Goal: Task Accomplishment & Management: Use online tool/utility

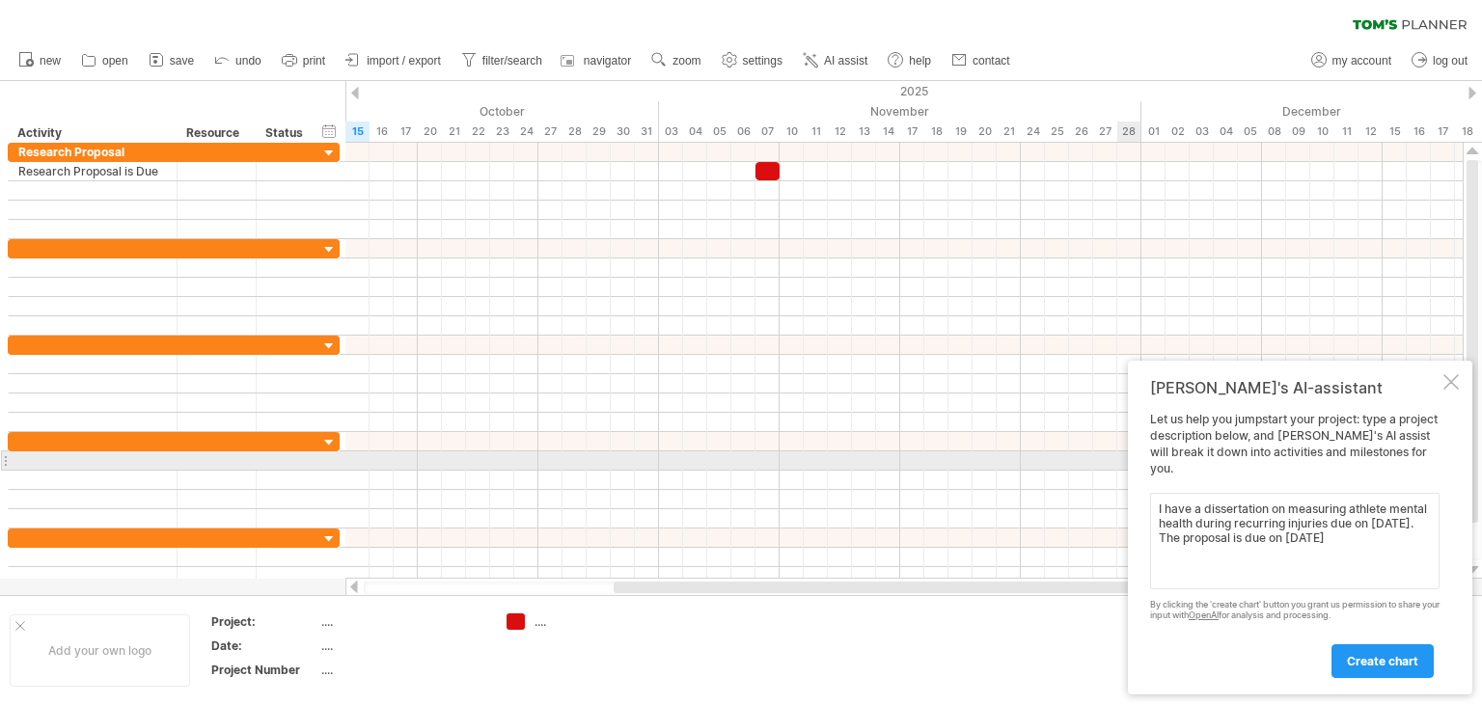
click at [1366, 466] on div "Let us help you jumpstart your project: type a project description below, and […" at bounding box center [1295, 544] width 290 height 265
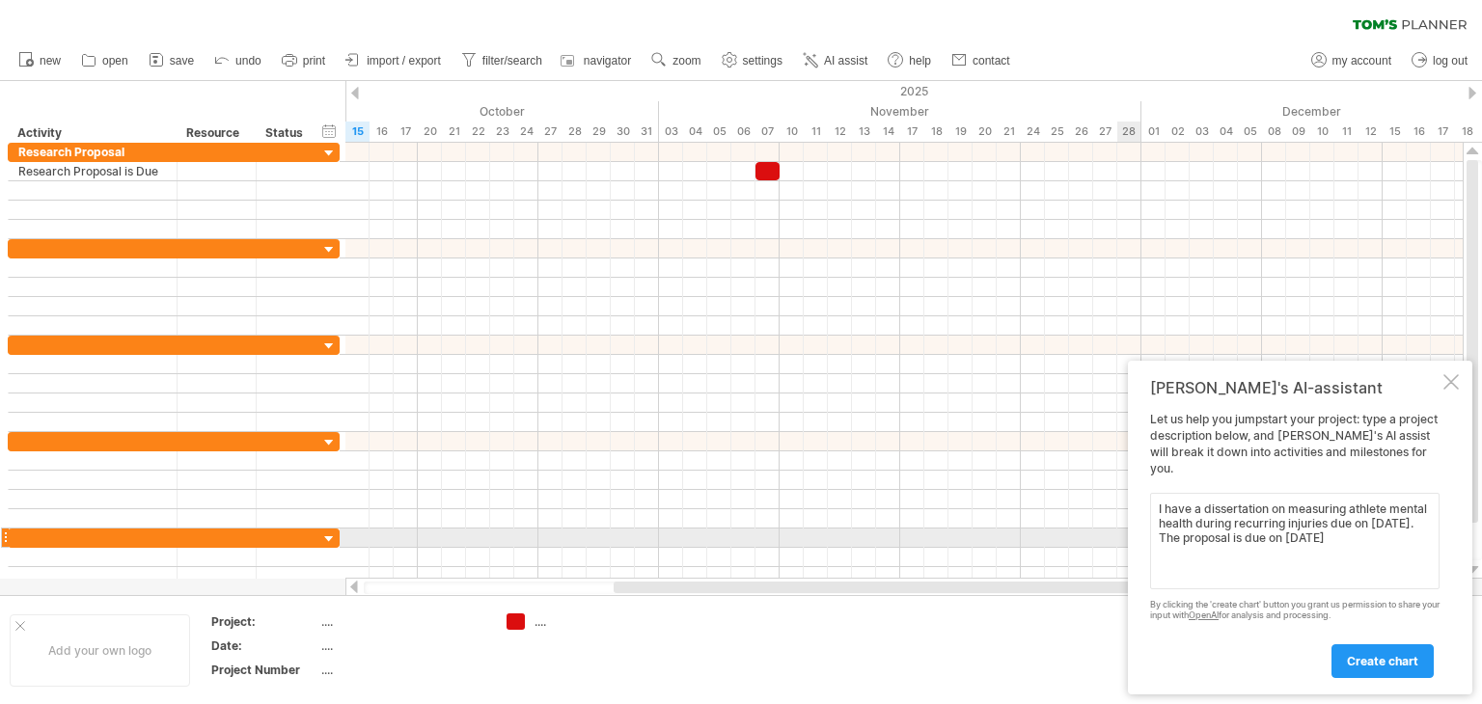
click at [1394, 545] on textarea "I have a dissertation on measuring athlete mental health during recurring injur…" at bounding box center [1295, 541] width 290 height 97
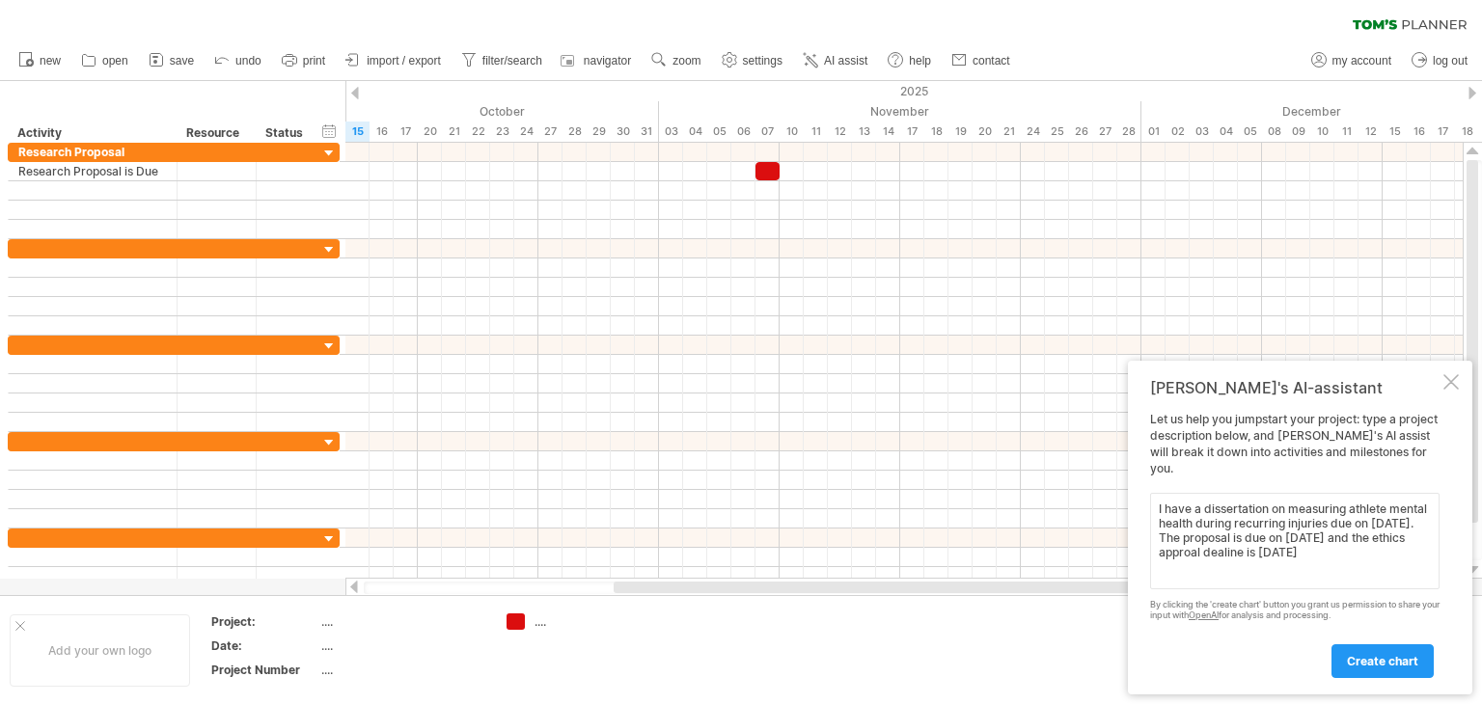
type textarea "I have a dissertation on measuring athlete mental health during recurring injur…"
click at [1390, 656] on span "create chart" at bounding box center [1382, 661] width 71 height 14
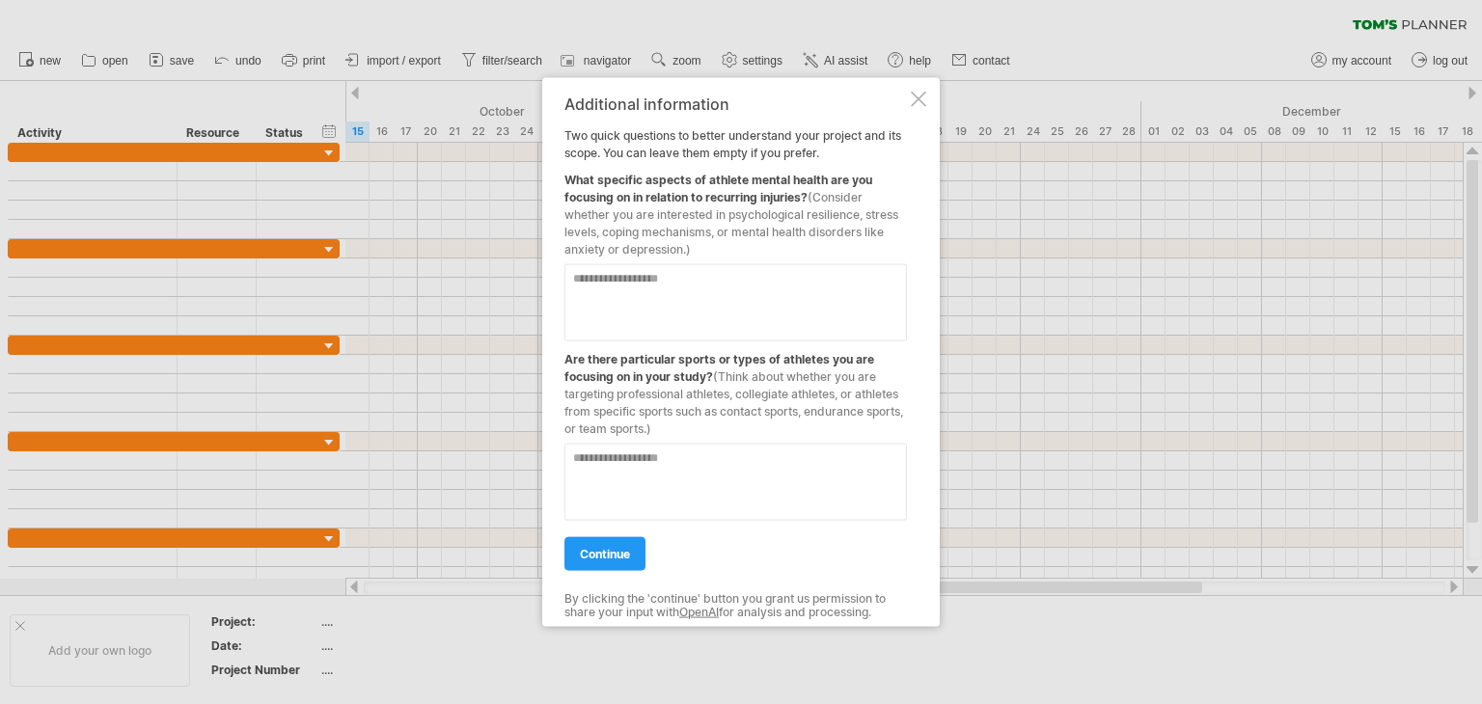
click at [709, 314] on textarea at bounding box center [736, 302] width 343 height 77
type textarea "**********"
click at [696, 452] on textarea at bounding box center [736, 482] width 343 height 77
type textarea "*"
type textarea "**********"
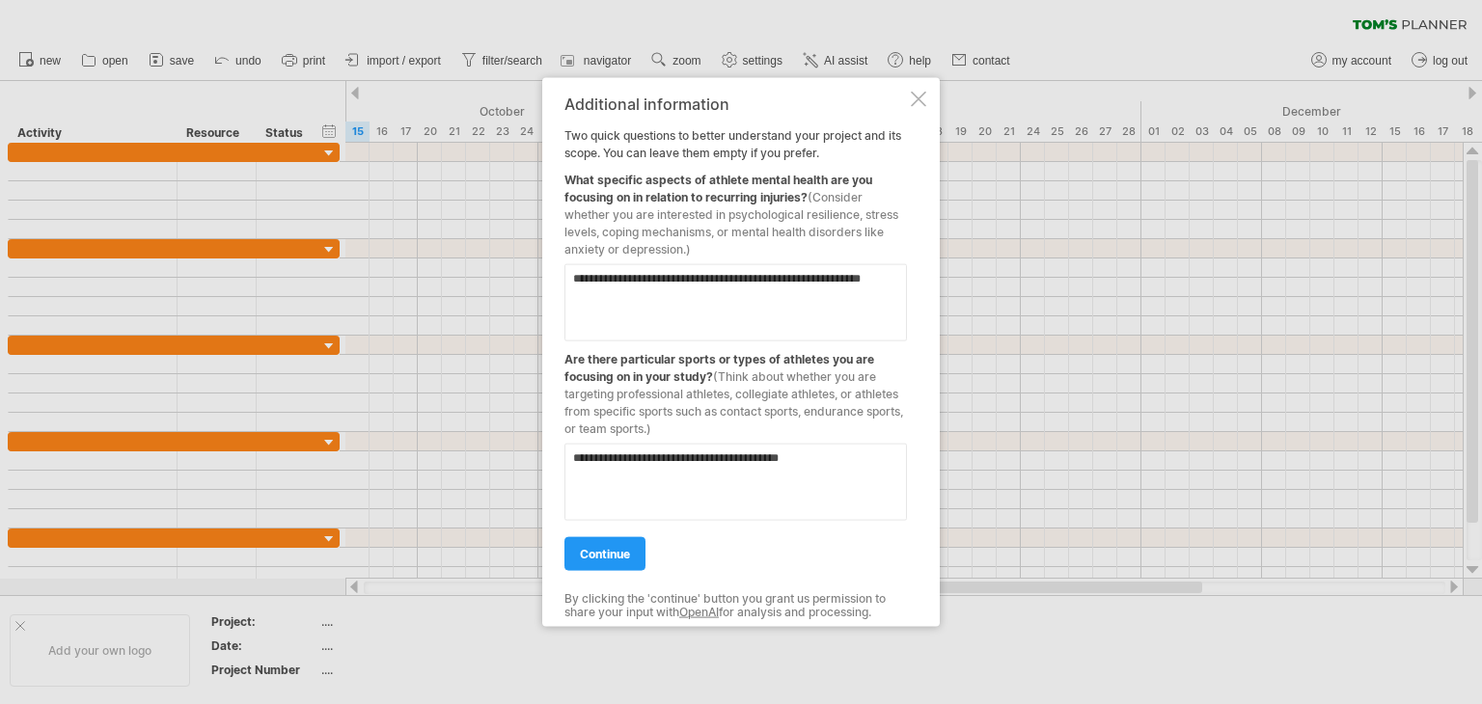
click at [592, 551] on span "continue" at bounding box center [605, 554] width 50 height 14
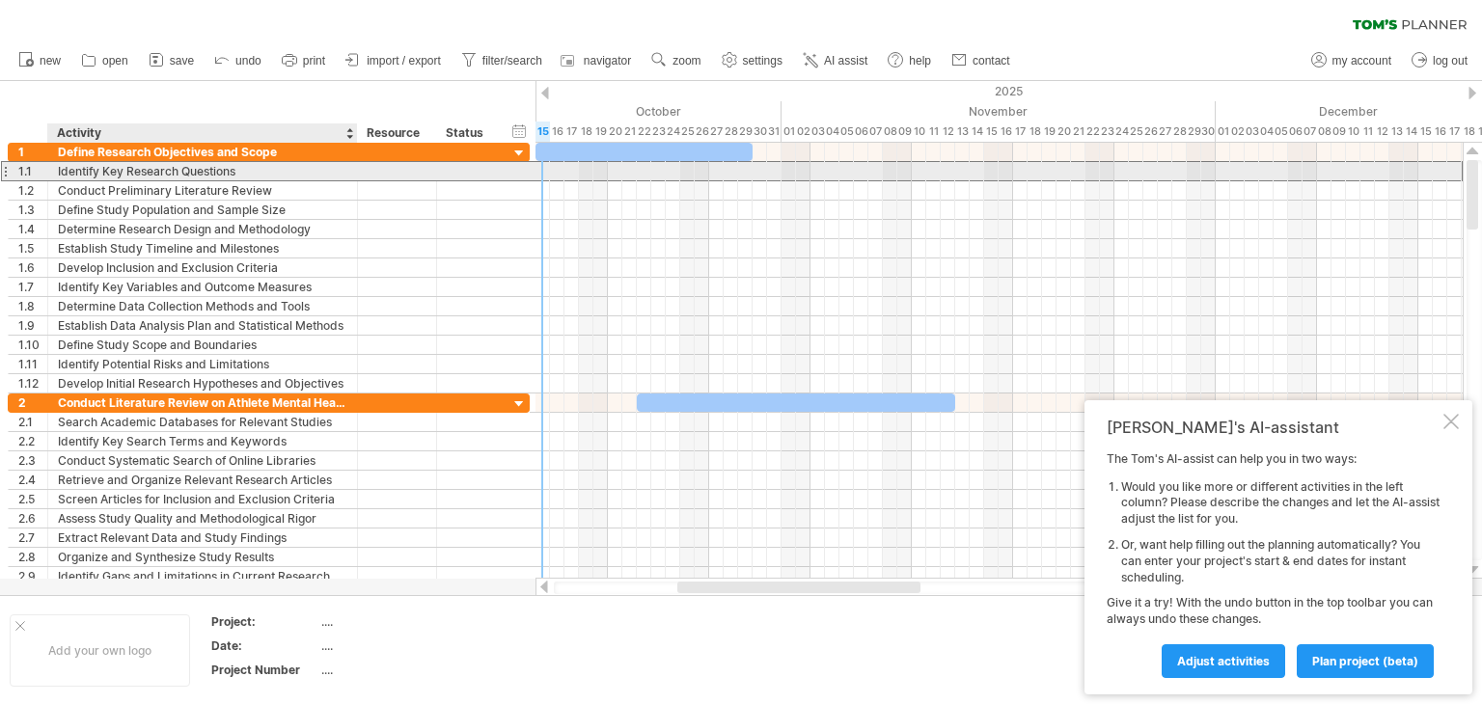
click at [317, 179] on div "Identify Key Research Questions" at bounding box center [203, 171] width 290 height 18
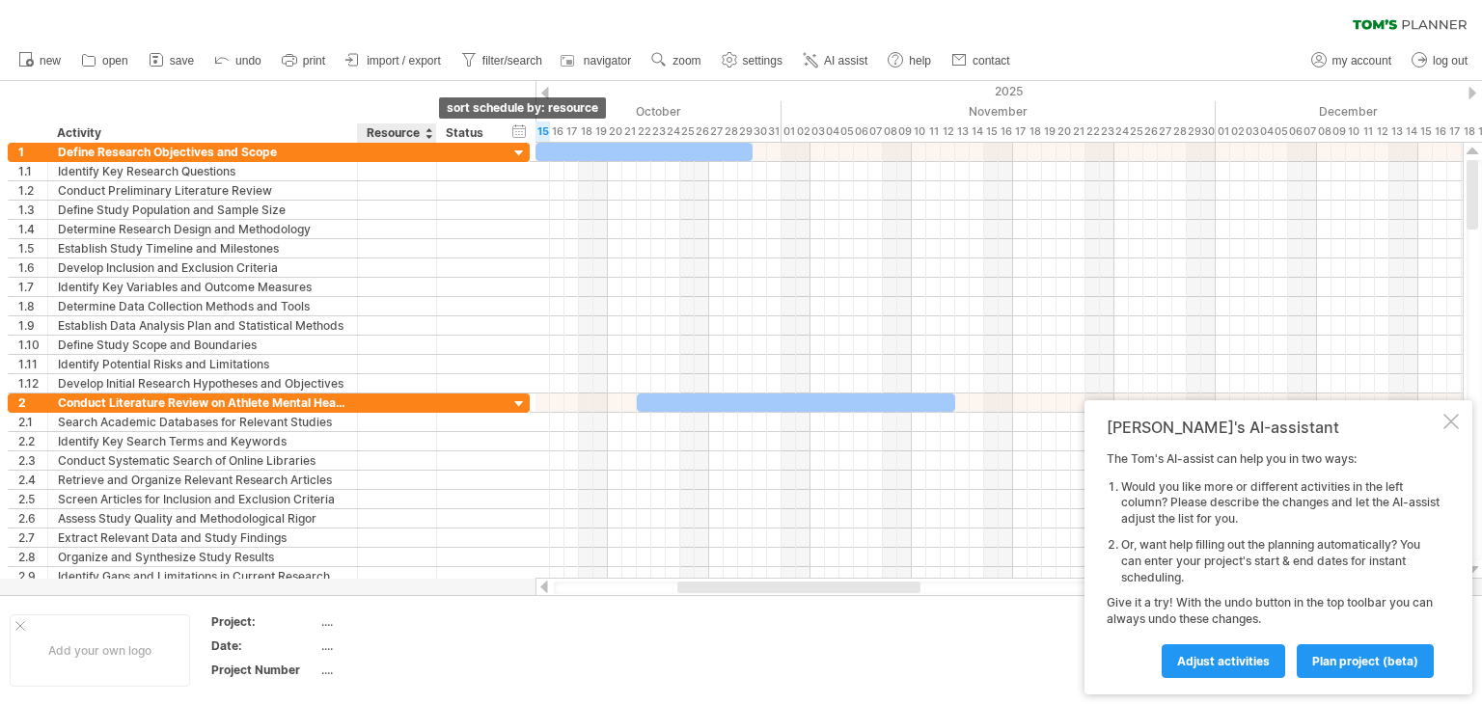
click at [427, 128] on div at bounding box center [429, 133] width 8 height 19
click at [469, 129] on div "Status" at bounding box center [467, 133] width 42 height 19
click at [321, 627] on div "...." at bounding box center [402, 622] width 162 height 16
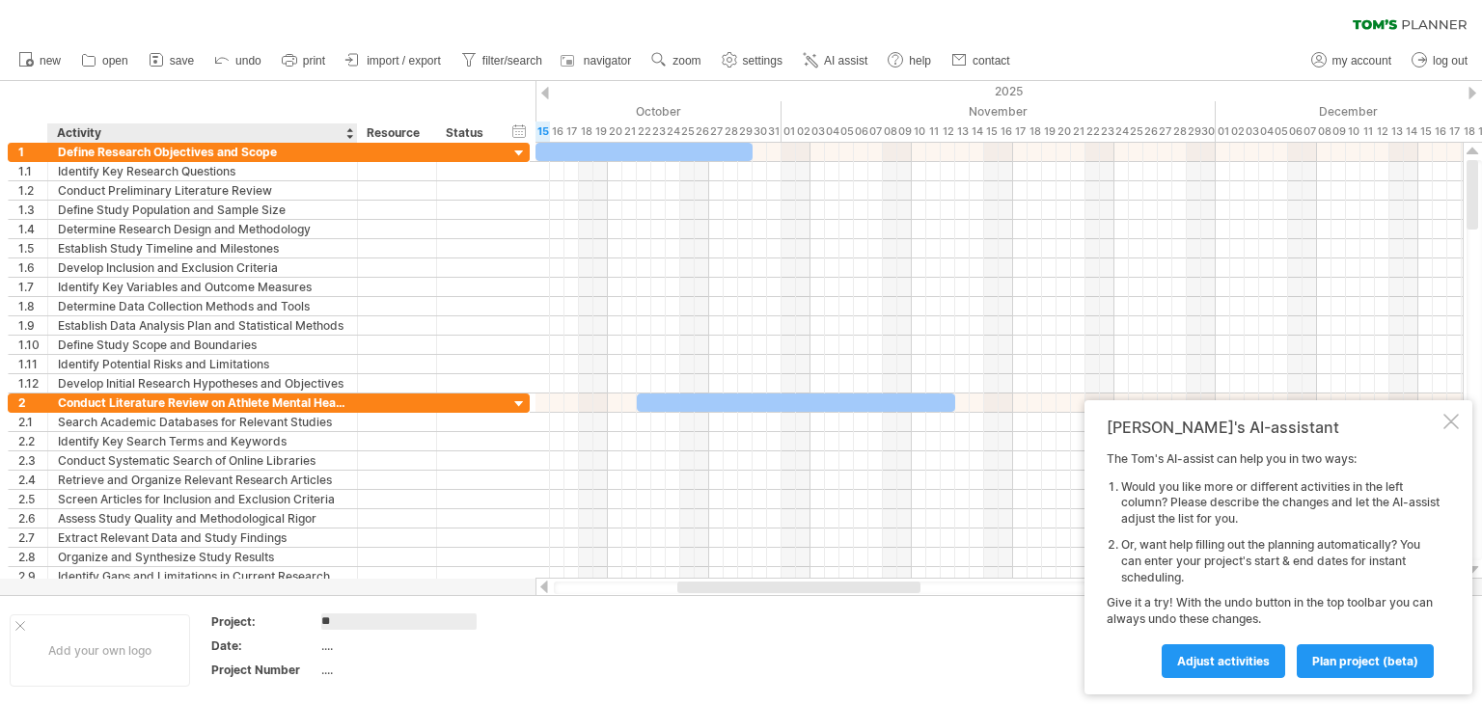
type input "*"
type input "**********"
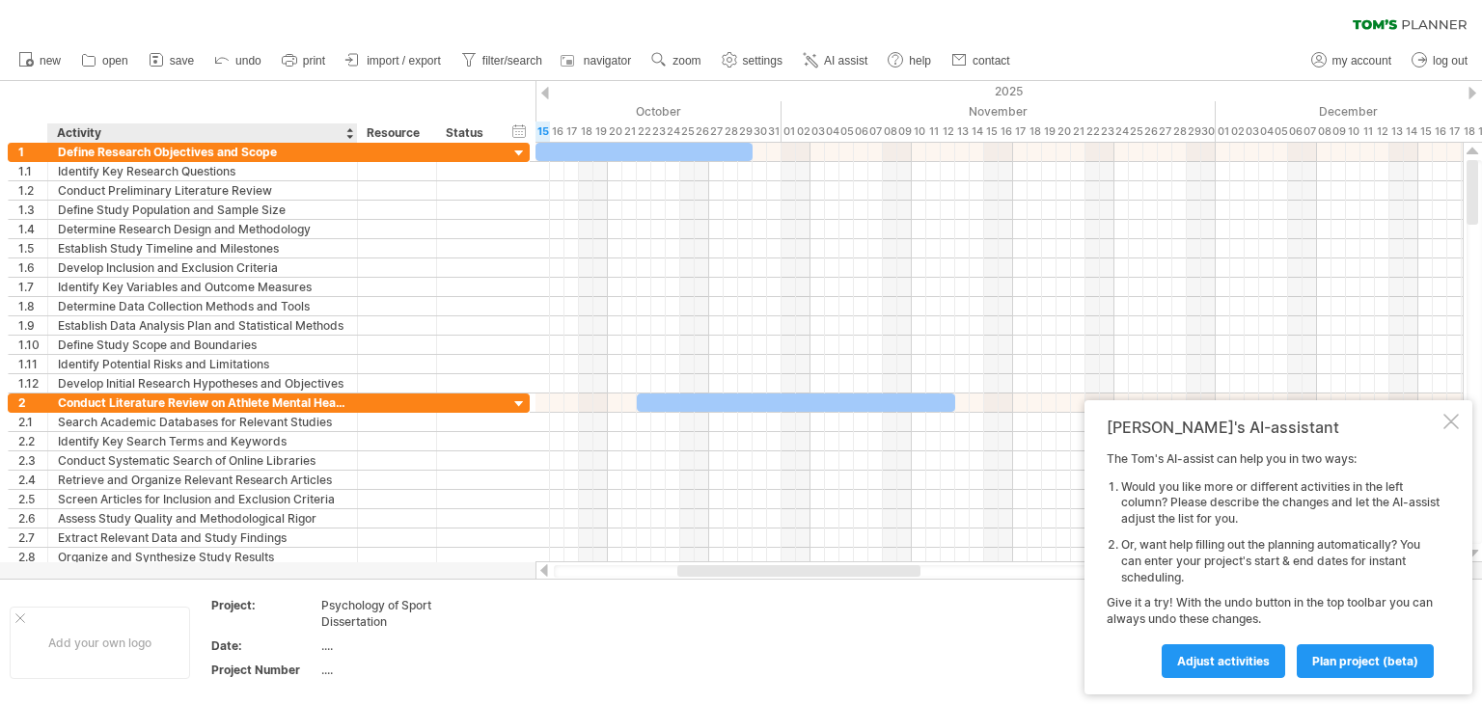
click at [326, 648] on div "...." at bounding box center [402, 646] width 162 height 16
click at [335, 669] on div "...." at bounding box center [402, 670] width 162 height 16
type input "*"
click at [329, 640] on div "...." at bounding box center [402, 646] width 162 height 16
type input "********"
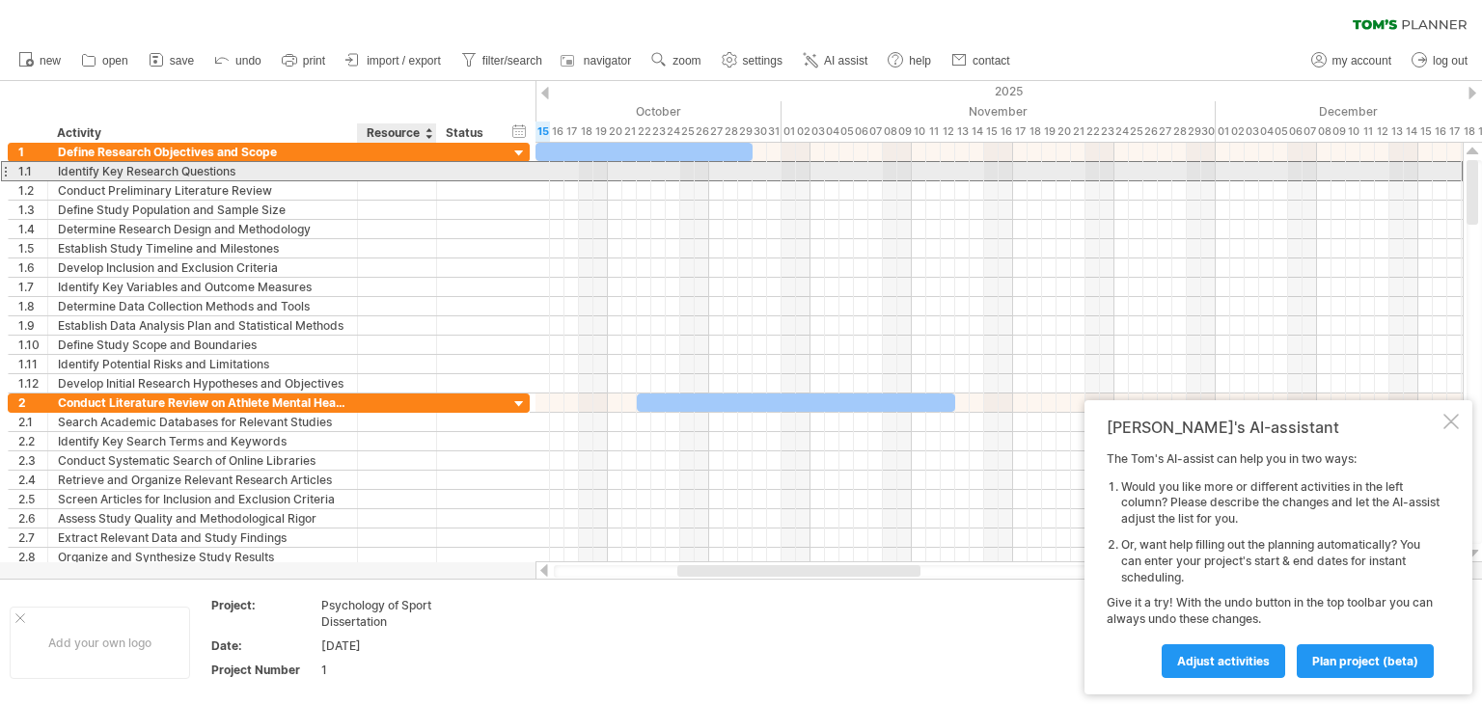
click at [440, 175] on div at bounding box center [468, 171] width 63 height 18
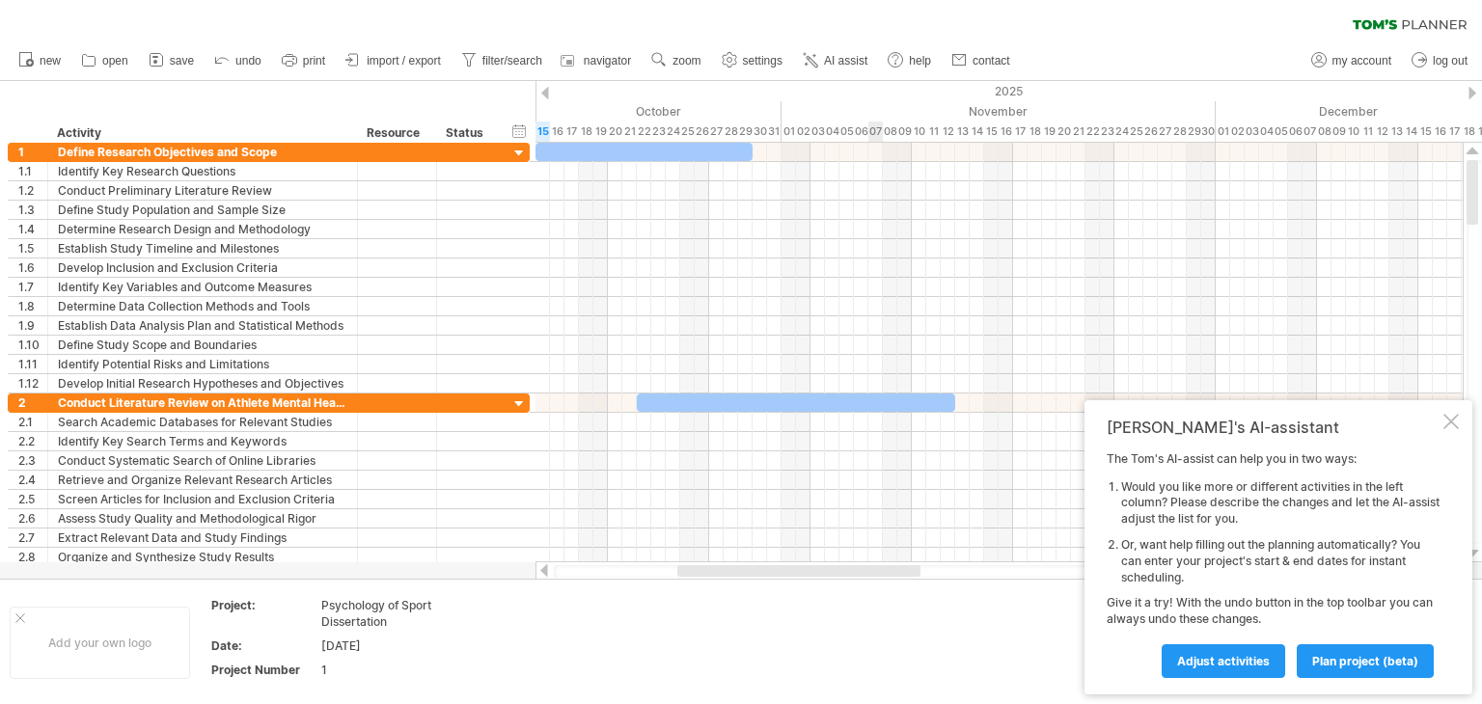
click at [872, 143] on div at bounding box center [999, 152] width 927 height 19
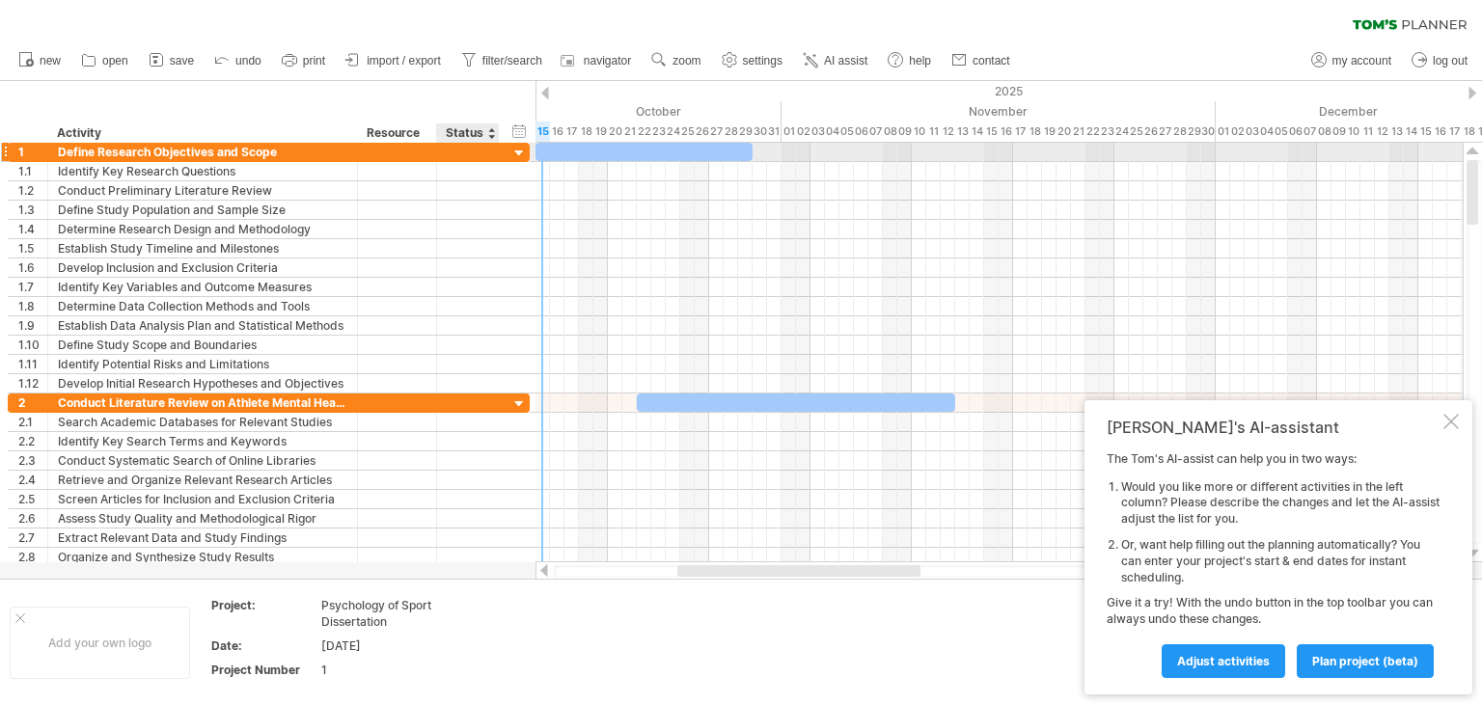
click at [526, 154] on div at bounding box center [520, 154] width 18 height 18
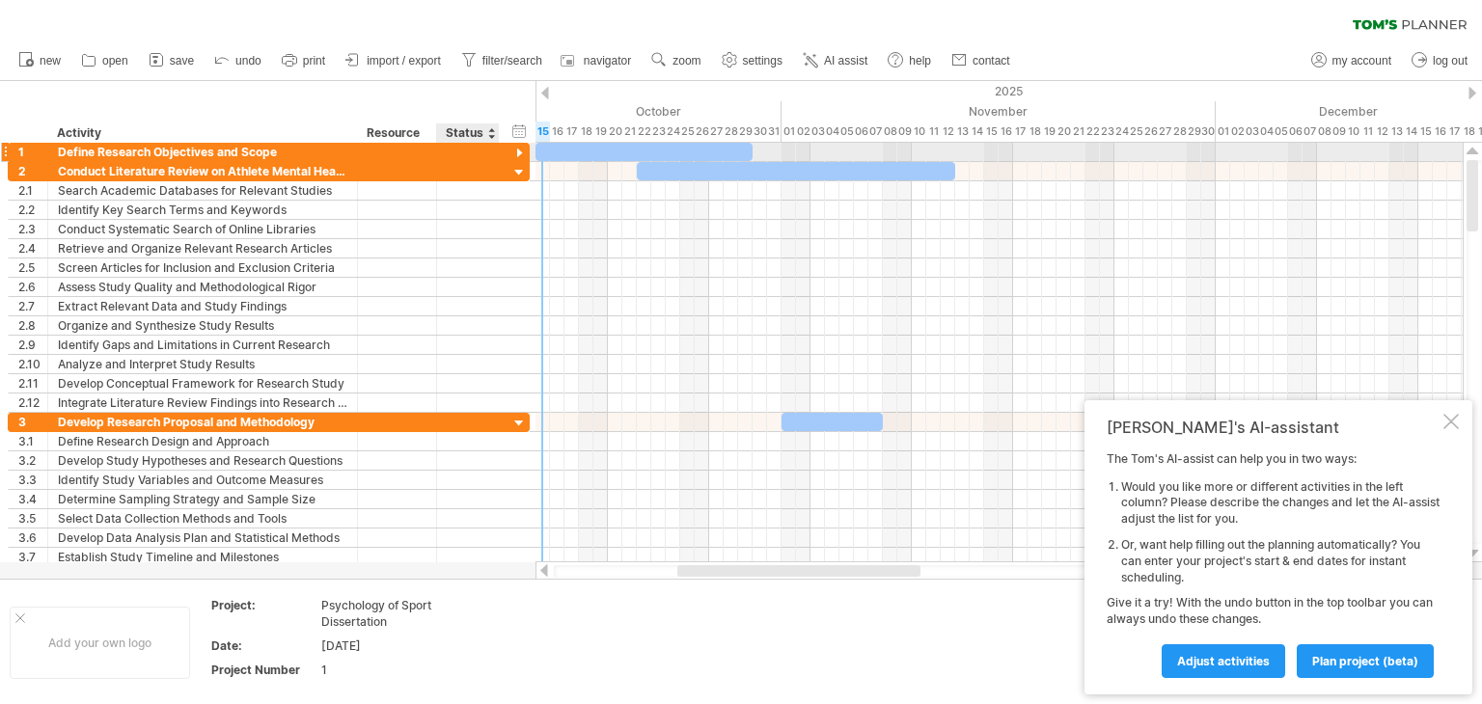
click at [526, 154] on div at bounding box center [520, 154] width 18 height 18
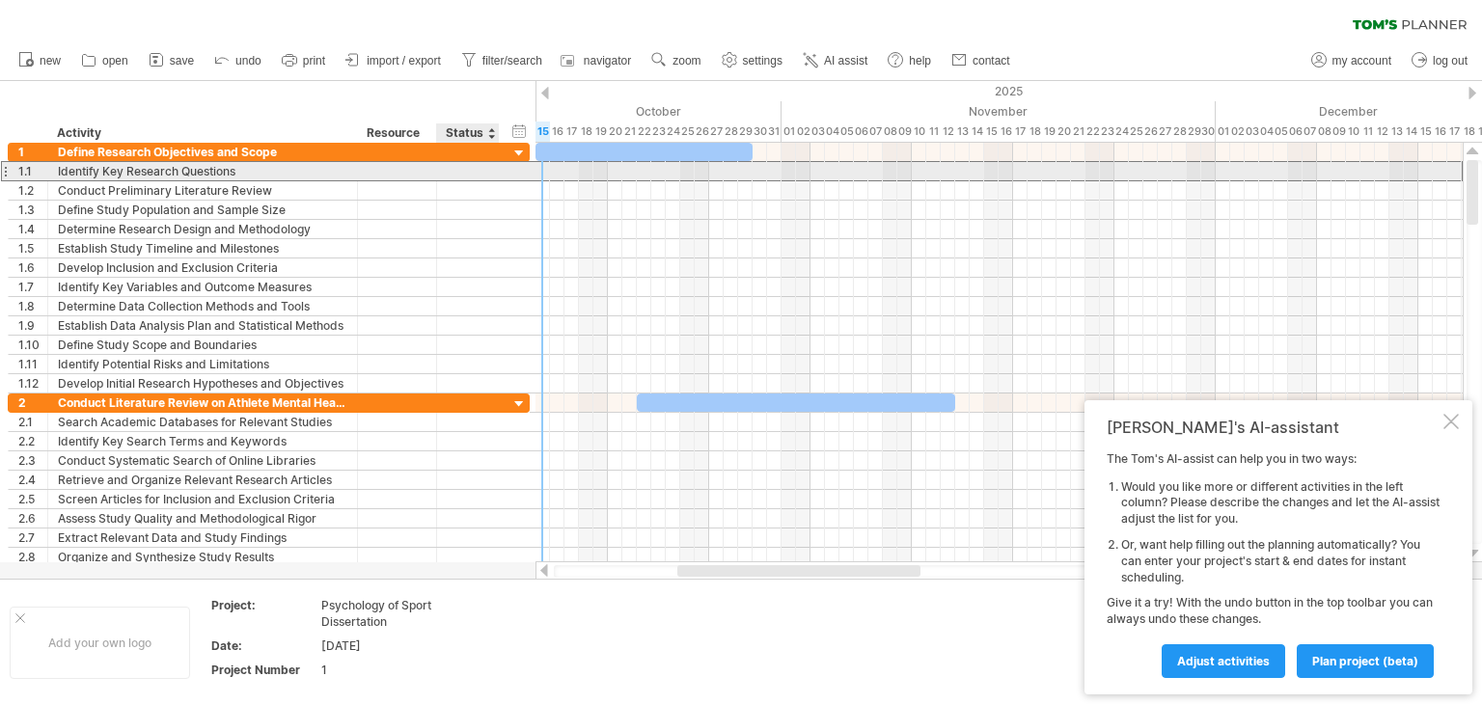
click at [511, 165] on div "**********" at bounding box center [269, 171] width 522 height 20
click at [405, 175] on div at bounding box center [397, 171] width 59 height 18
click at [455, 176] on div at bounding box center [468, 171] width 42 height 18
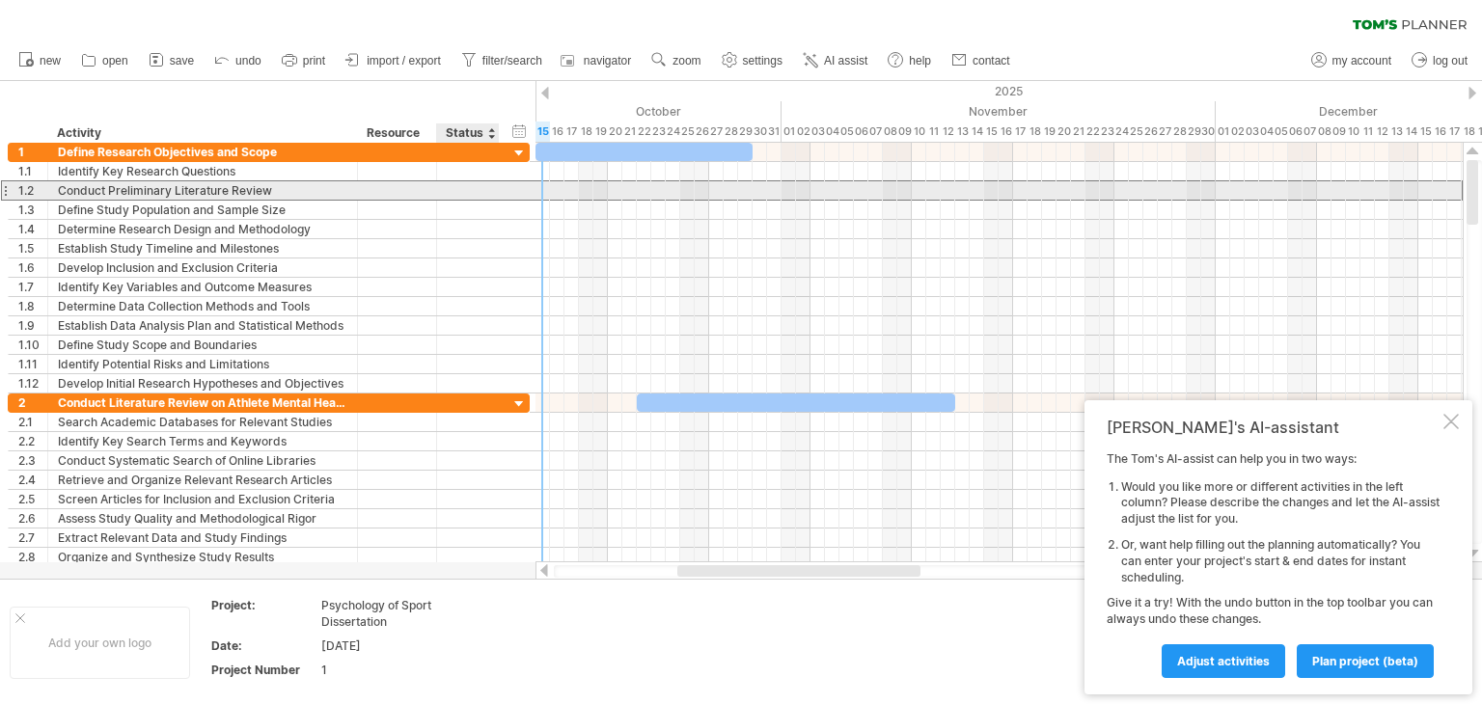
click at [455, 193] on div at bounding box center [468, 190] width 42 height 18
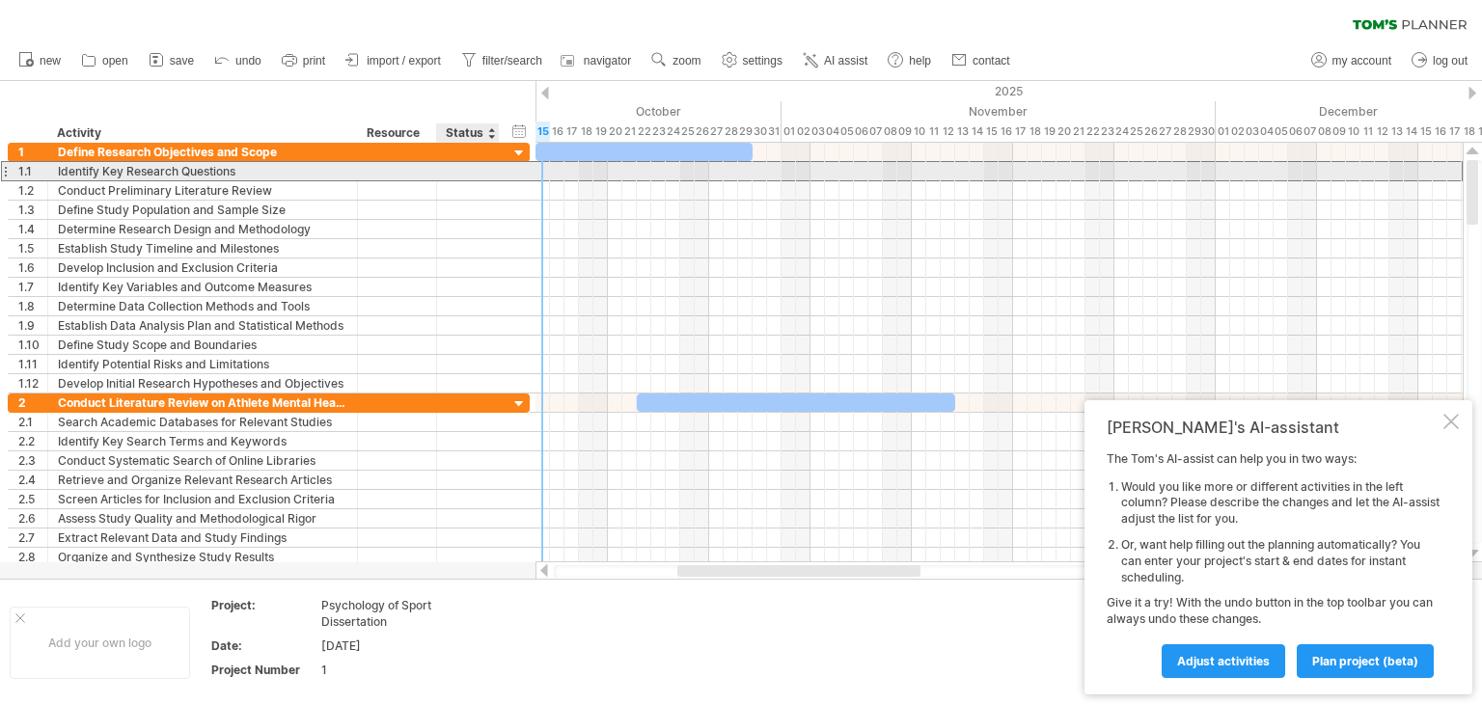
click at [460, 162] on div at bounding box center [468, 171] width 42 height 18
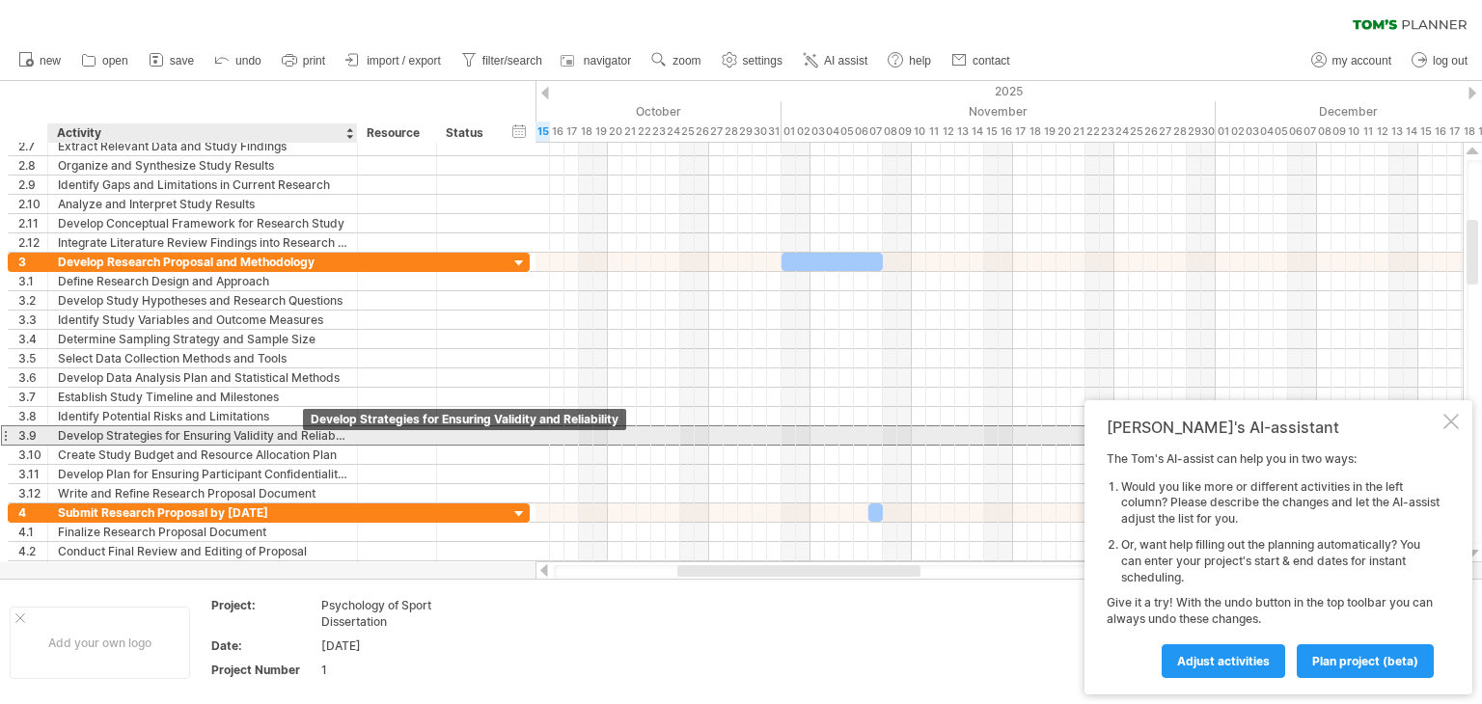
click at [293, 433] on div "Develop Strategies for Ensuring Validity and Reliability" at bounding box center [203, 436] width 290 height 18
